Goal: Information Seeking & Learning: Check status

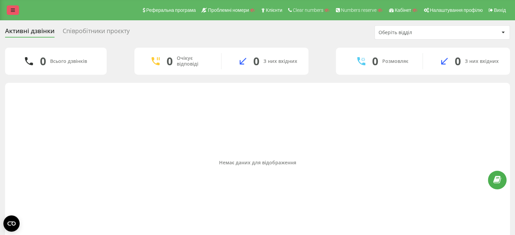
click at [10, 10] on link at bounding box center [13, 9] width 12 height 9
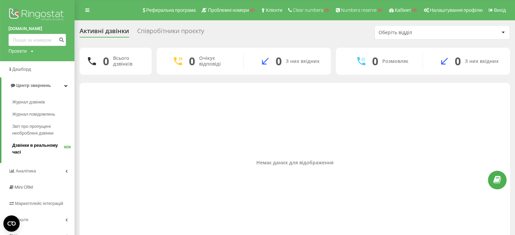
scroll to position [26, 0]
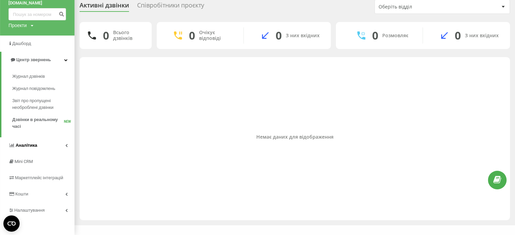
click at [23, 140] on link "Аналiтика" at bounding box center [37, 145] width 75 height 16
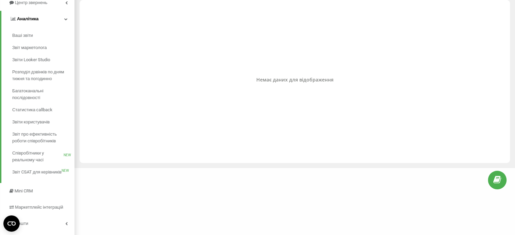
scroll to position [84, 0]
click at [50, 131] on span "Звіт про ефективність роботи співробітників" at bounding box center [41, 137] width 59 height 14
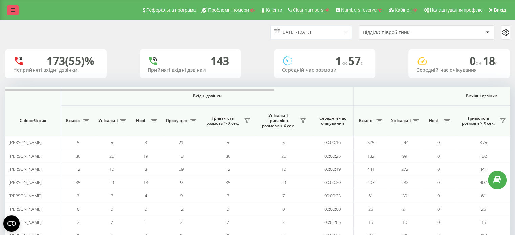
click at [8, 9] on link at bounding box center [13, 9] width 12 height 9
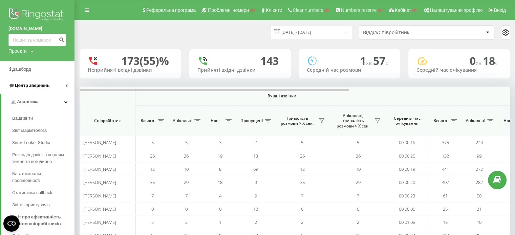
click at [35, 84] on span "Центр звернень" at bounding box center [32, 85] width 35 height 5
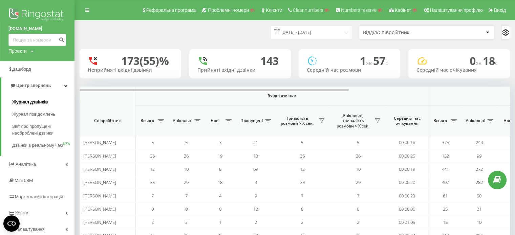
click at [34, 104] on span "Журнал дзвінків" at bounding box center [30, 102] width 36 height 7
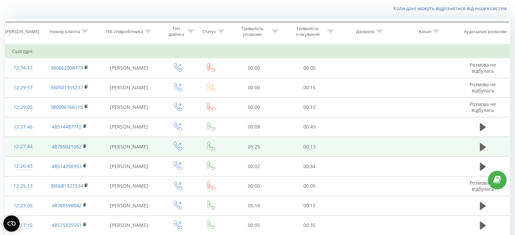
scroll to position [43, 0]
click at [482, 143] on icon at bounding box center [483, 147] width 6 height 8
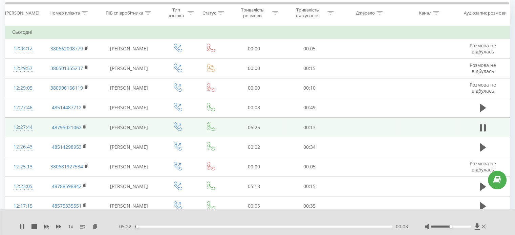
scroll to position [69, 0]
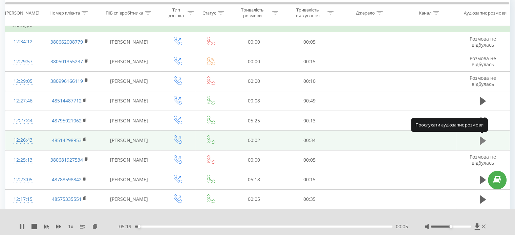
click at [482, 137] on icon at bounding box center [483, 141] width 6 height 8
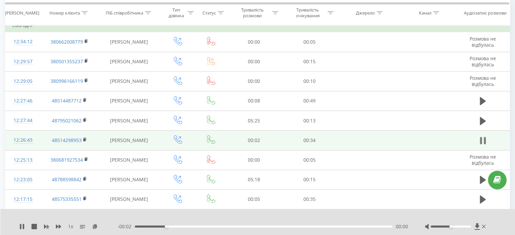
click at [484, 139] on icon at bounding box center [483, 140] width 6 height 9
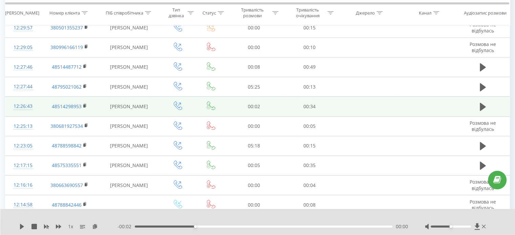
scroll to position [0, 0]
